Goal: Check status

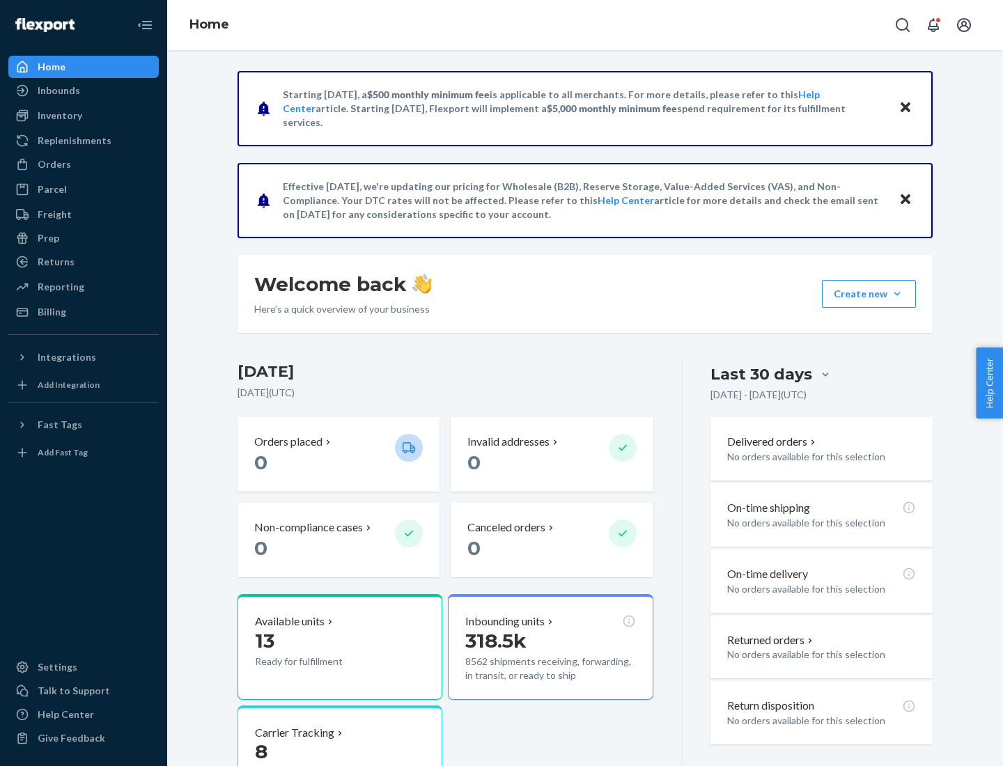
click at [897, 294] on button "Create new Create new inbound Create new order Create new product" at bounding box center [869, 294] width 94 height 28
click at [58, 91] on div "Inbounds" at bounding box center [59, 91] width 42 height 14
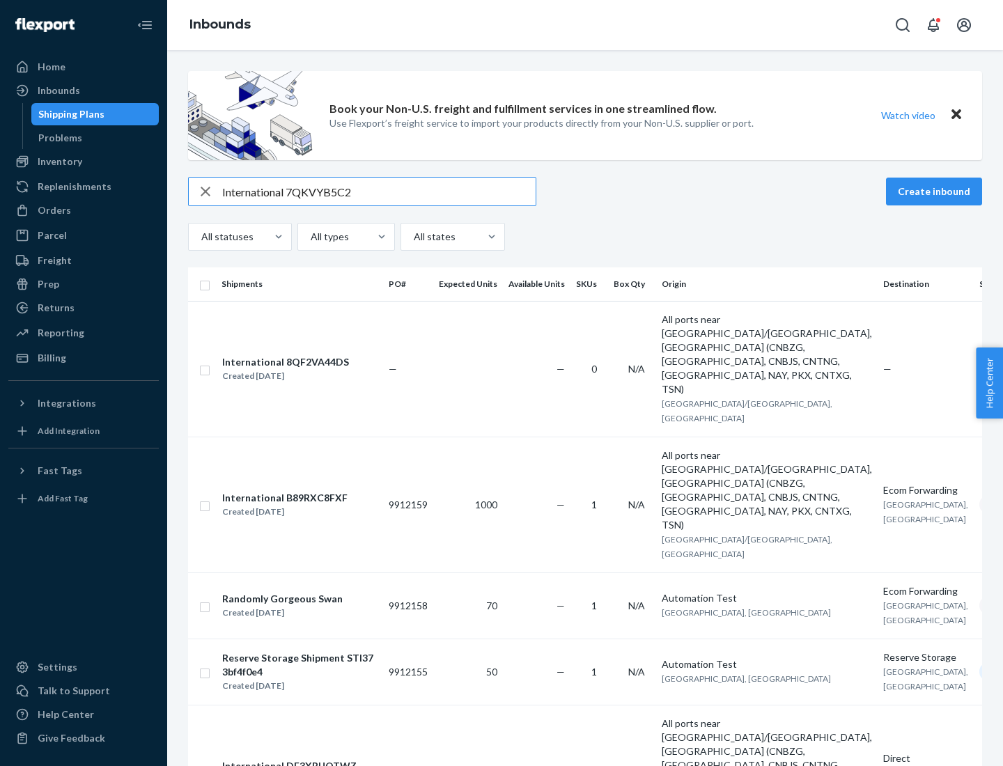
type input "International 7QKVYB5C29"
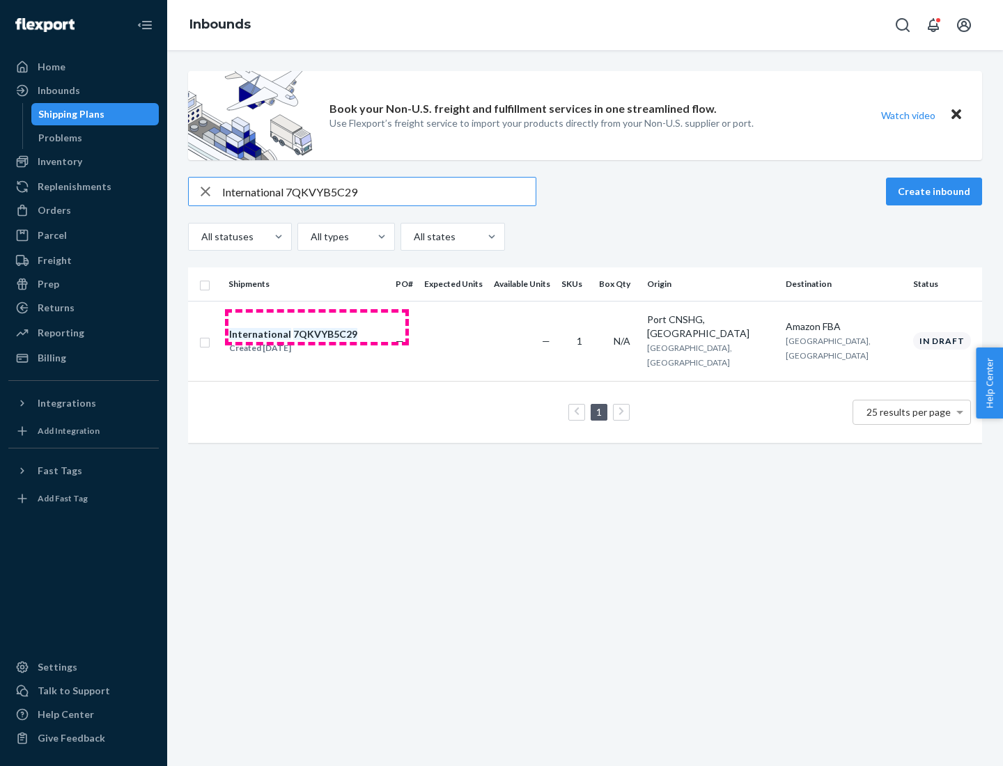
click at [317, 341] on div "Created [DATE]" at bounding box center [293, 348] width 128 height 14
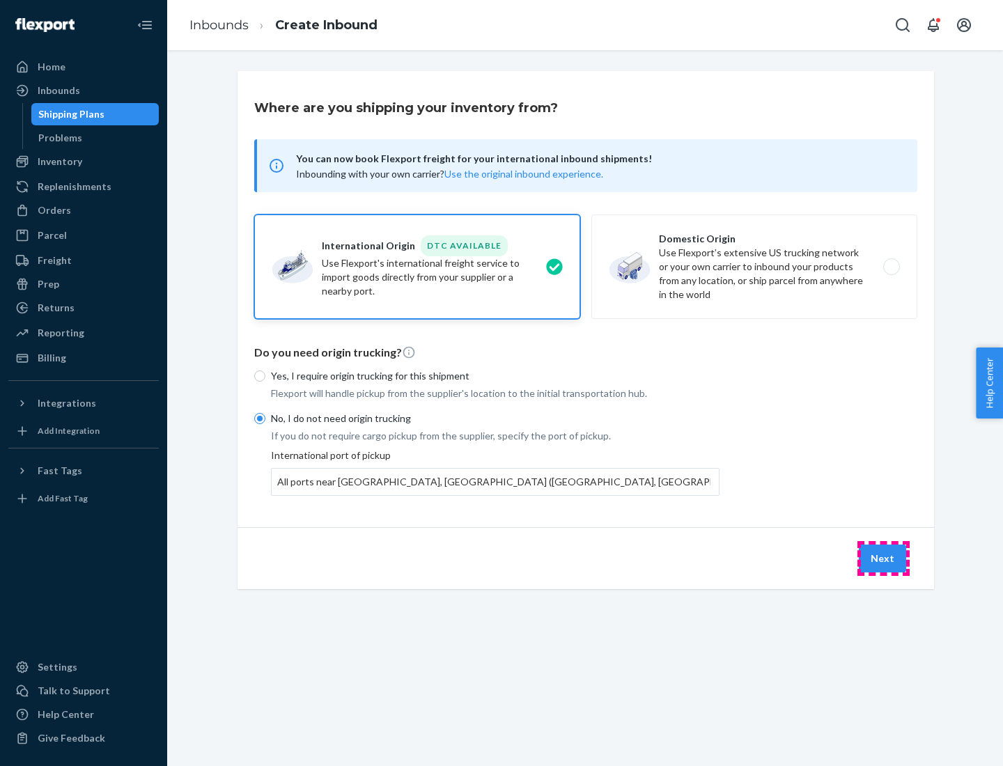
click at [883, 558] on button "Next" at bounding box center [882, 559] width 47 height 28
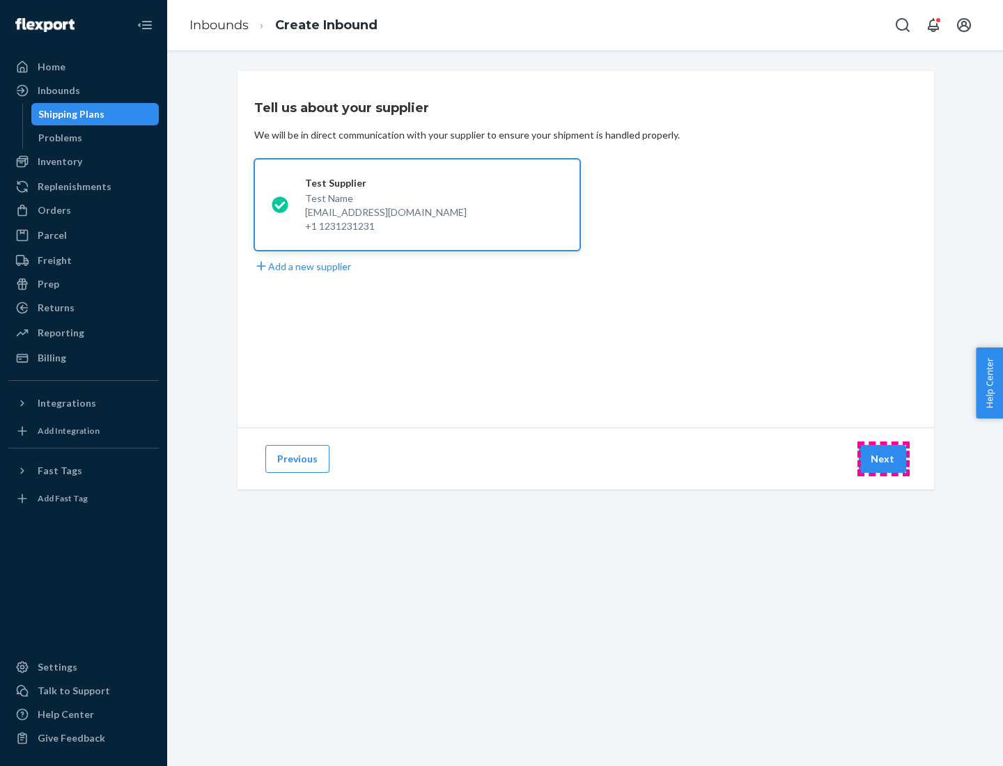
click at [883, 459] on button "Next" at bounding box center [882, 459] width 47 height 28
